Goal: Task Accomplishment & Management: Complete application form

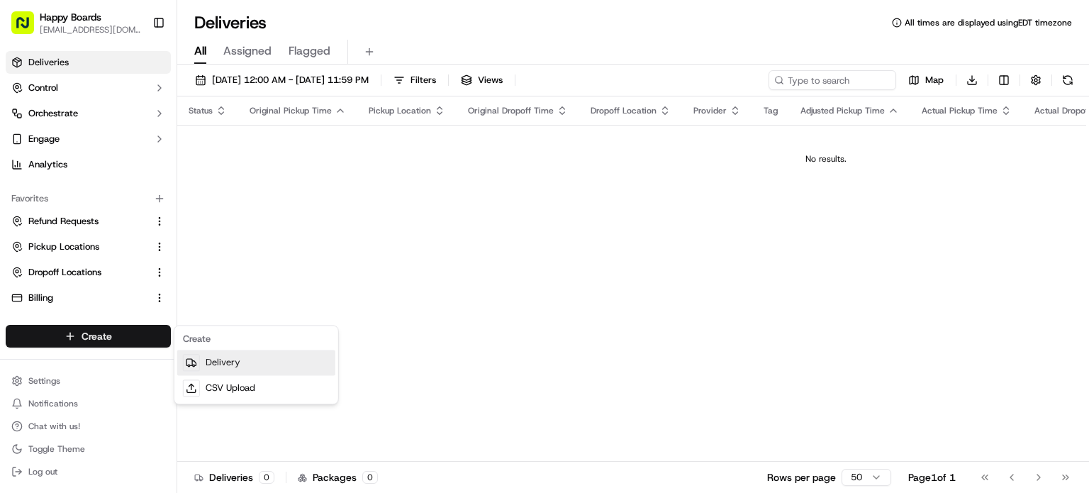
click at [240, 362] on link "Delivery" at bounding box center [256, 363] width 158 height 26
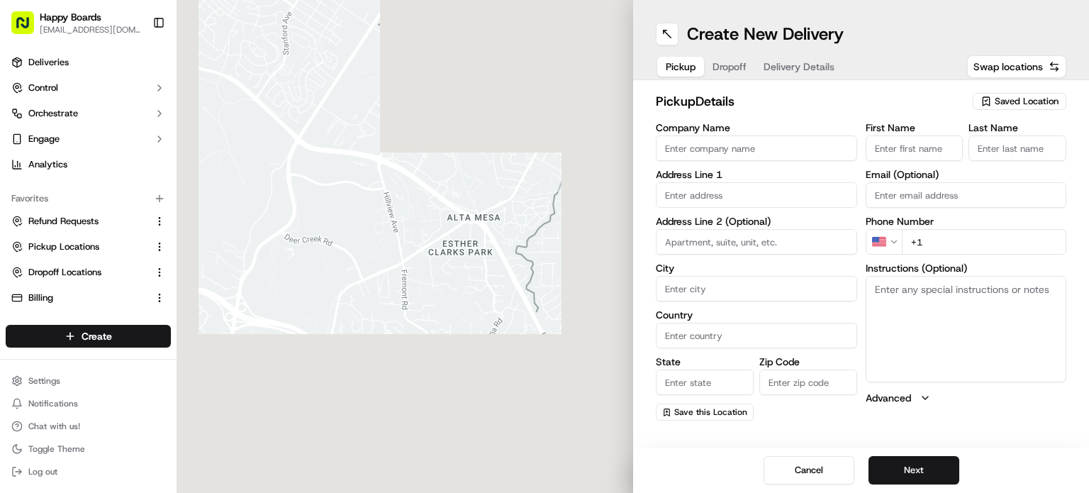
click at [1015, 104] on span "Saved Location" at bounding box center [1027, 101] width 64 height 13
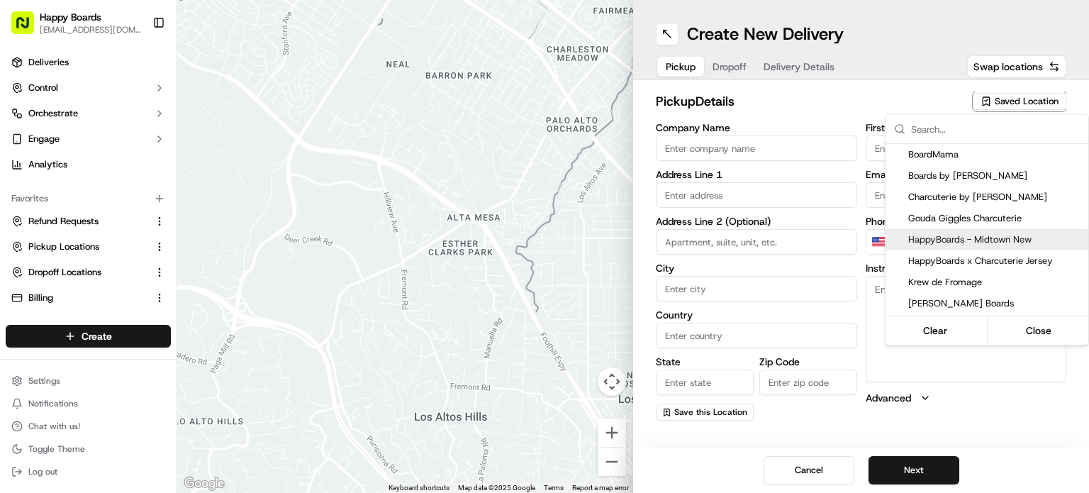
click at [989, 238] on span "HappyBoards - Midtown New" at bounding box center [995, 239] width 174 height 13
type input "HappyBoards - Midtown New"
type input "[STREET_ADDRESS]"
type input "[US_STATE]"
type input "US"
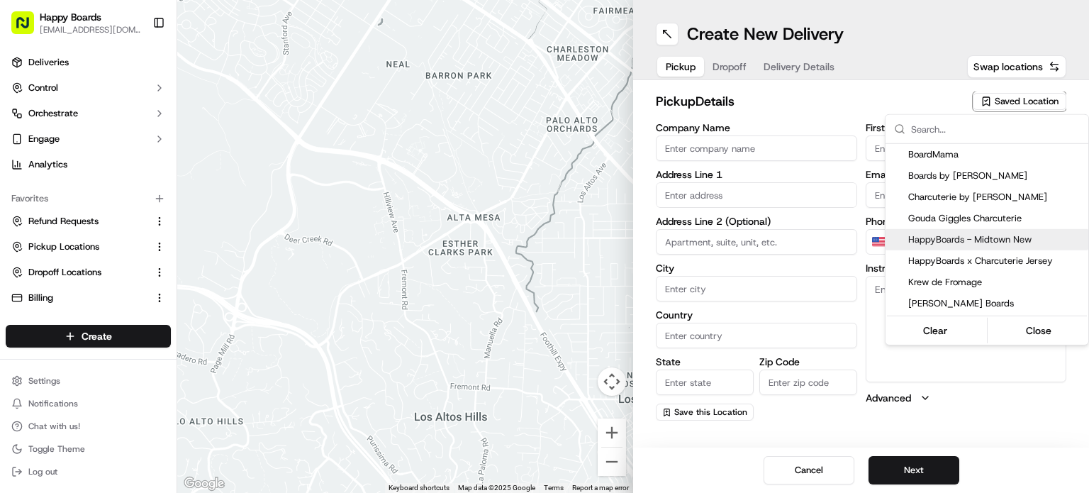
type input "NY"
type input "10001"
type input "HappyBoards"
type input "LLC"
type input "[EMAIL_ADDRESS][DOMAIN_NAME]"
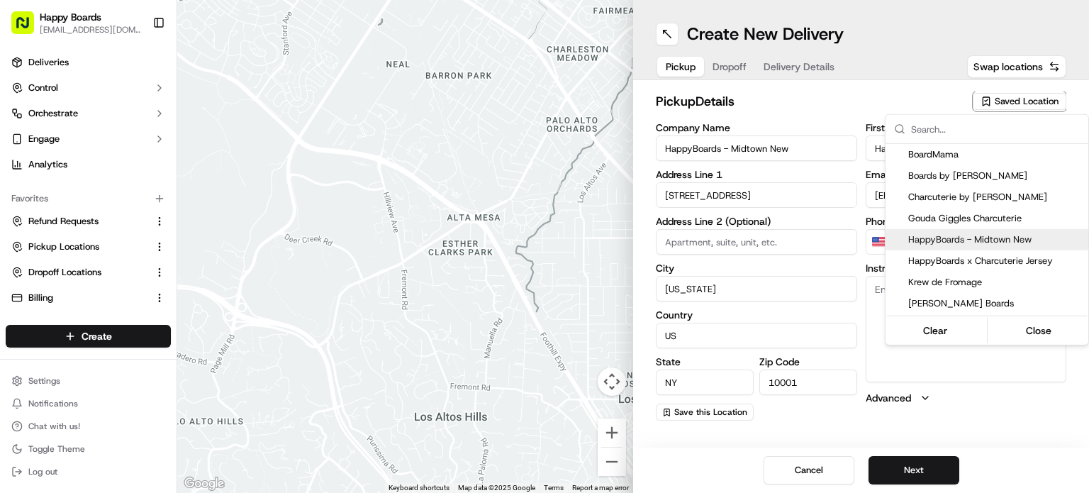
type input "[PHONE_NUMBER]"
type textarea "Enter the hotel lobby and proceed to “Carne Restaurant”. HappyBoards staff memb…"
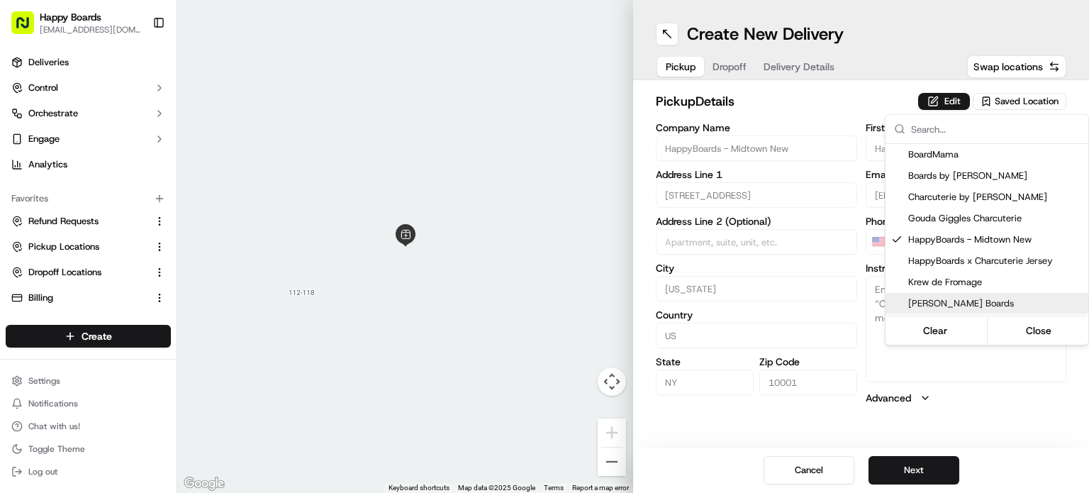
click at [924, 464] on html "Happy Boards [EMAIL_ADDRESS][DOMAIN_NAME] Toggle Sidebar Deliveries Control Orc…" at bounding box center [544, 246] width 1089 height 493
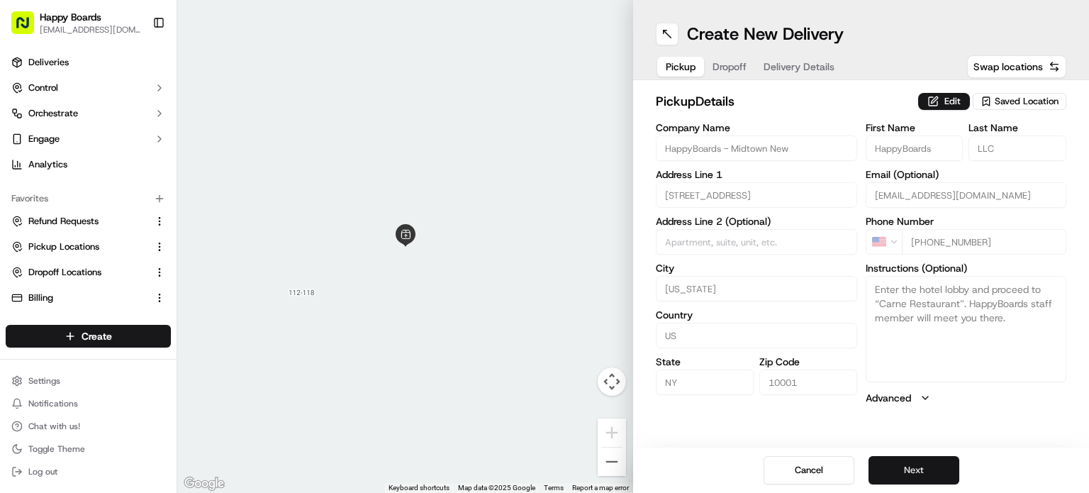
click at [926, 467] on button "Next" at bounding box center [914, 470] width 91 height 28
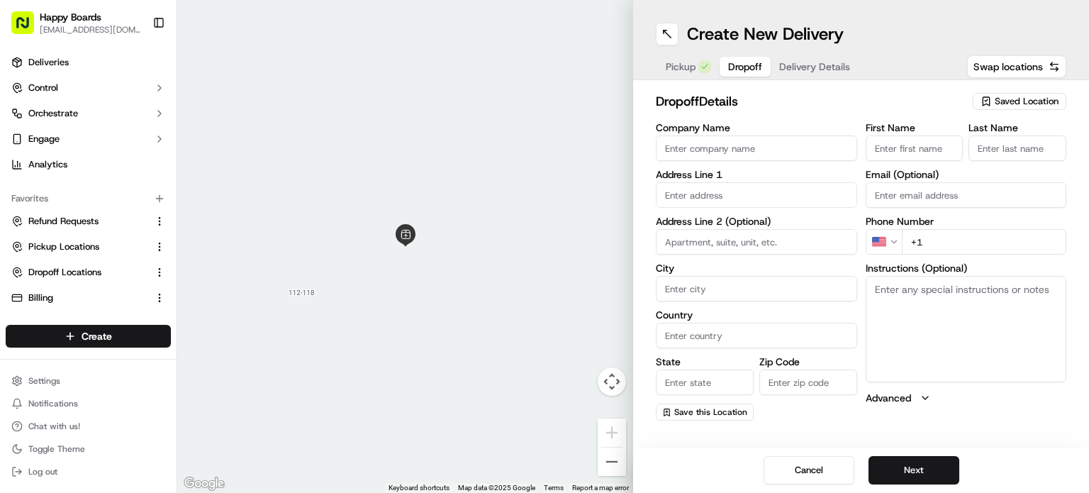
click at [715, 160] on input "Company Name" at bounding box center [756, 148] width 201 height 26
type input "[PERSON_NAME]"
click at [951, 249] on input "+1" at bounding box center [984, 242] width 165 height 26
paste input "[PHONE_NUMBER]"
type input "[PHONE_NUMBER]"
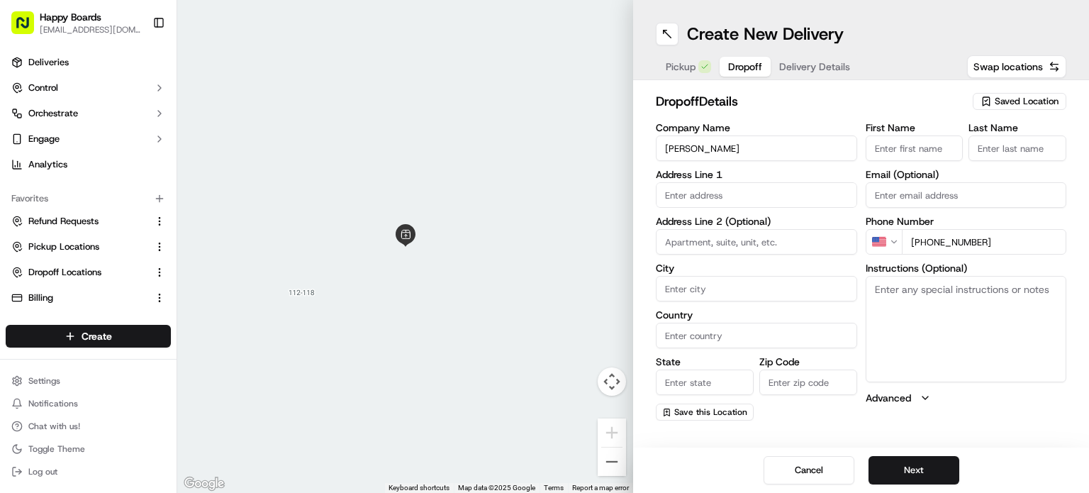
click at [732, 196] on input "text" at bounding box center [756, 195] width 201 height 26
paste input "[STREET_ADDRESS][US_STATE]"
click at [754, 226] on div "[STREET_ADDRESS][US_STATE]" at bounding box center [756, 224] width 194 height 21
type input "[STREET_ADDRESS][US_STATE]"
type input "[US_STATE]"
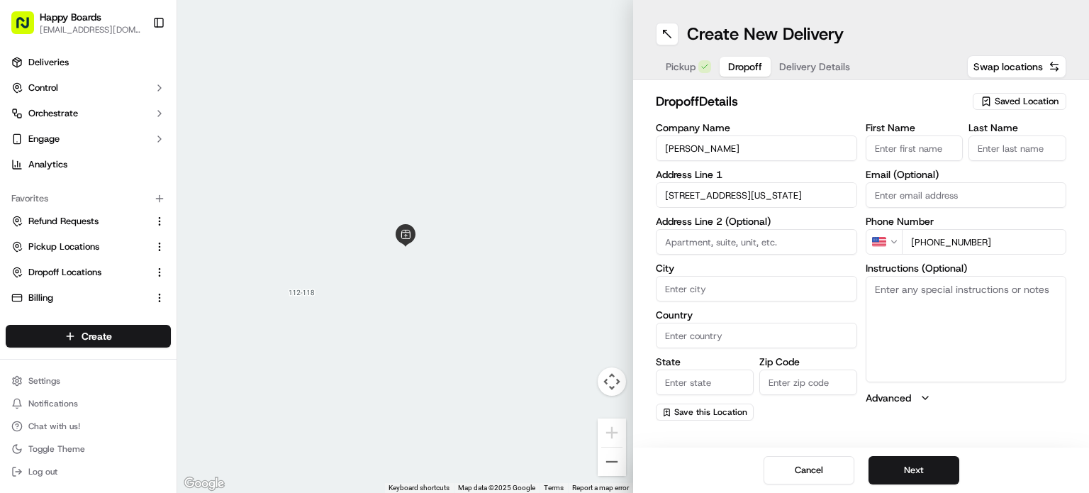
type input "[GEOGRAPHIC_DATA]"
type input "NY"
type input "10028"
type input "[STREET_ADDRESS]"
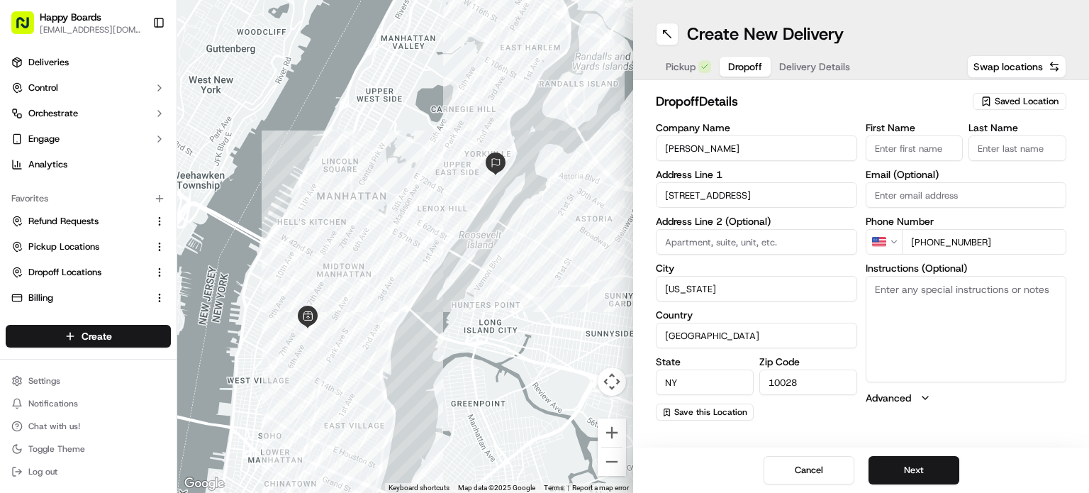
click at [688, 241] on input at bounding box center [756, 242] width 201 height 26
type input "#Apt 1"
click at [896, 300] on textarea "Instructions (Optional)" at bounding box center [966, 329] width 201 height 106
paste textarea "Instructions: Leave at my door: , Apartment Info: 1"
type textarea "Instructions: Leave at my door: , Apartment Info: 1"
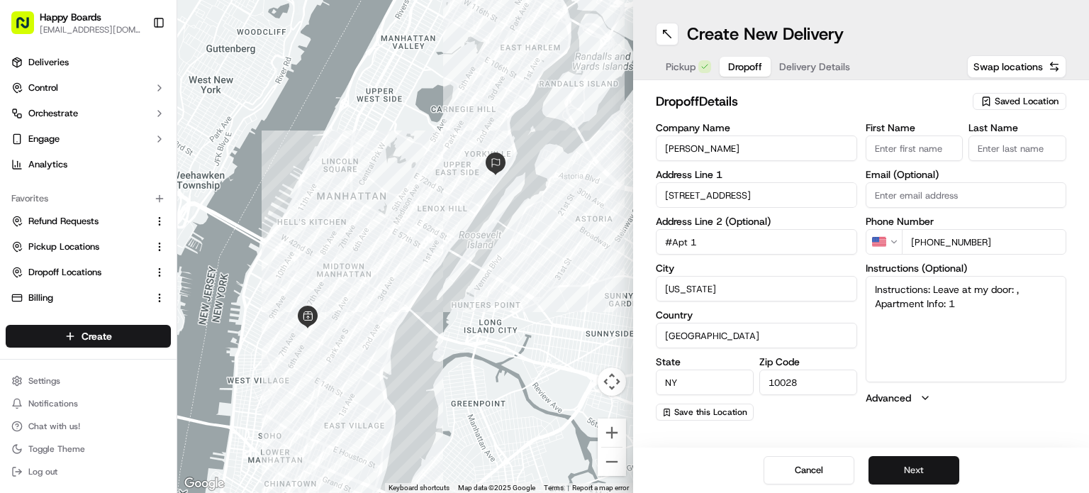
click at [930, 469] on button "Next" at bounding box center [914, 470] width 91 height 28
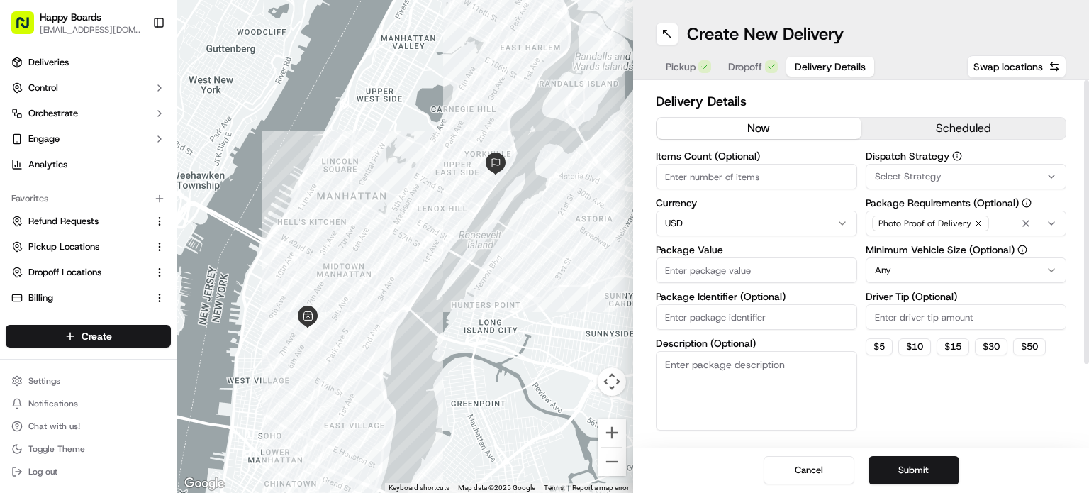
click at [733, 273] on input "Package Value" at bounding box center [756, 270] width 201 height 26
type input "109.58"
click at [913, 324] on input "Driver Tip (Optional)" at bounding box center [966, 317] width 201 height 26
click at [950, 269] on html "Happy Boards [EMAIL_ADDRESS][DOMAIN_NAME] Toggle Sidebar Deliveries Control Orc…" at bounding box center [544, 246] width 1089 height 493
click at [899, 315] on input "6.50" at bounding box center [966, 317] width 201 height 26
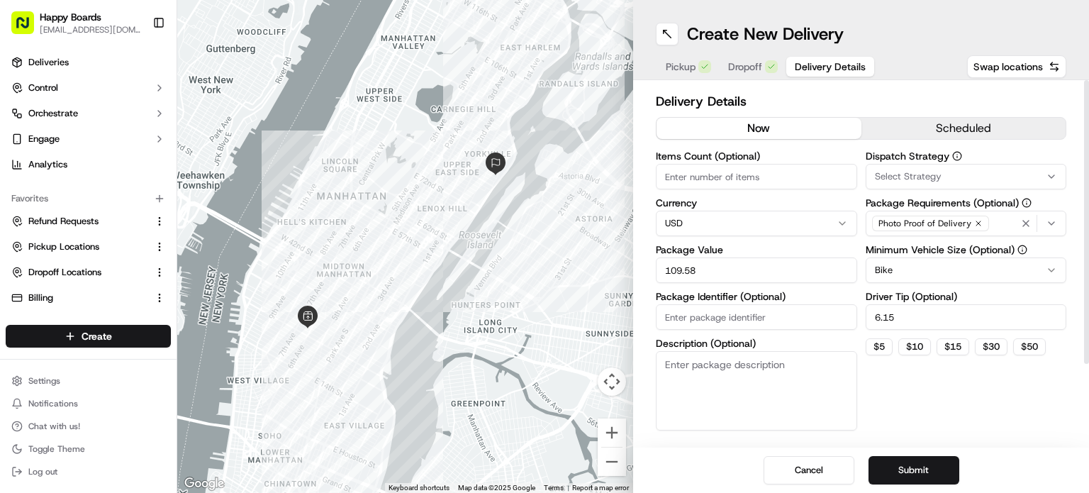
type input "6.15"
